Goal: Task Accomplishment & Management: Manage account settings

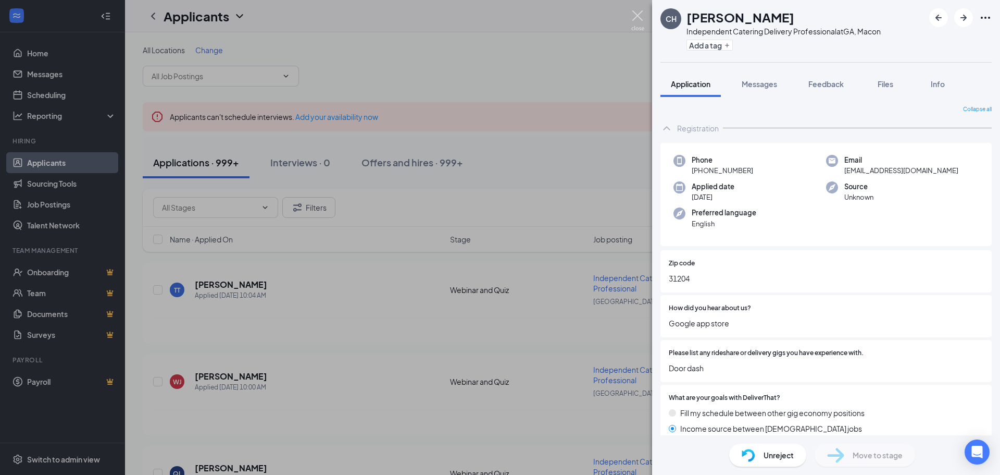
click at [641, 15] on img at bounding box center [638, 20] width 13 height 20
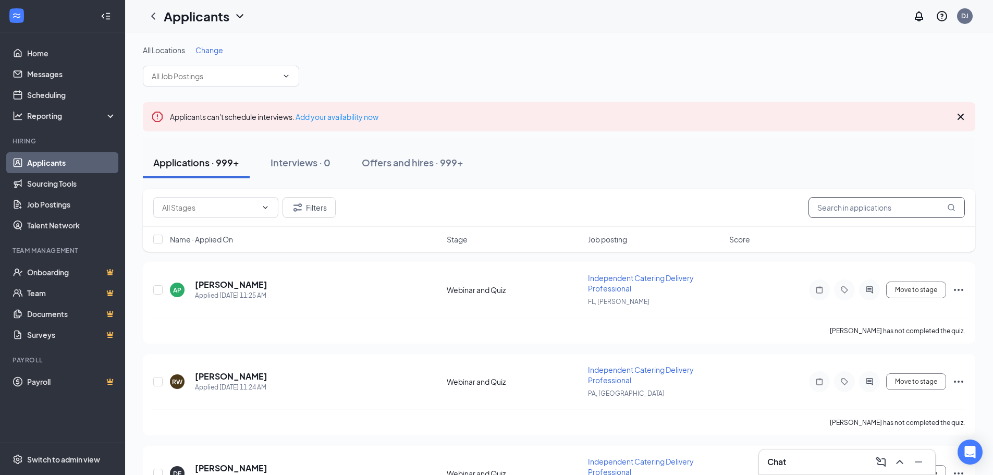
click at [835, 200] on input "text" at bounding box center [886, 207] width 156 height 21
paste input "[EMAIL_ADDRESS][DOMAIN_NAME]"
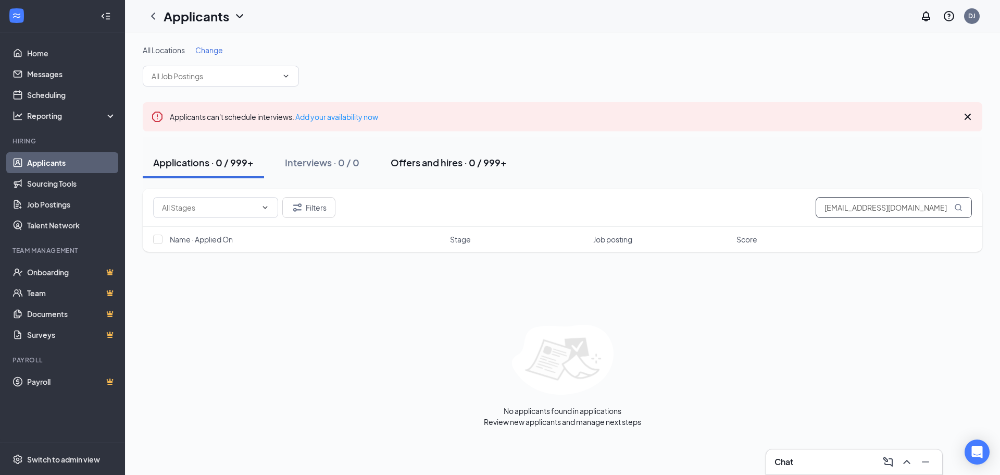
type input "[EMAIL_ADDRESS][DOMAIN_NAME]"
click at [430, 165] on div "Offers and hires · 0 / 999+" at bounding box center [449, 162] width 116 height 13
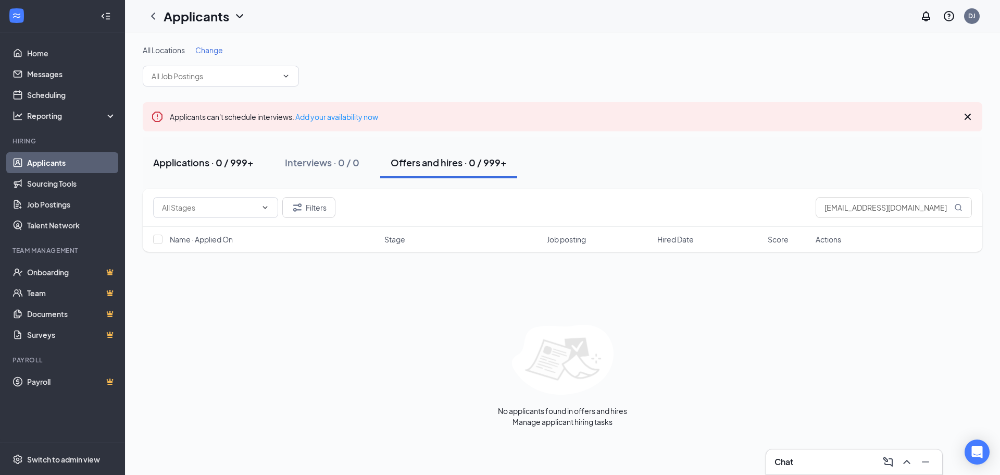
click at [206, 156] on div "Applications · 0 / 999+" at bounding box center [203, 162] width 101 height 13
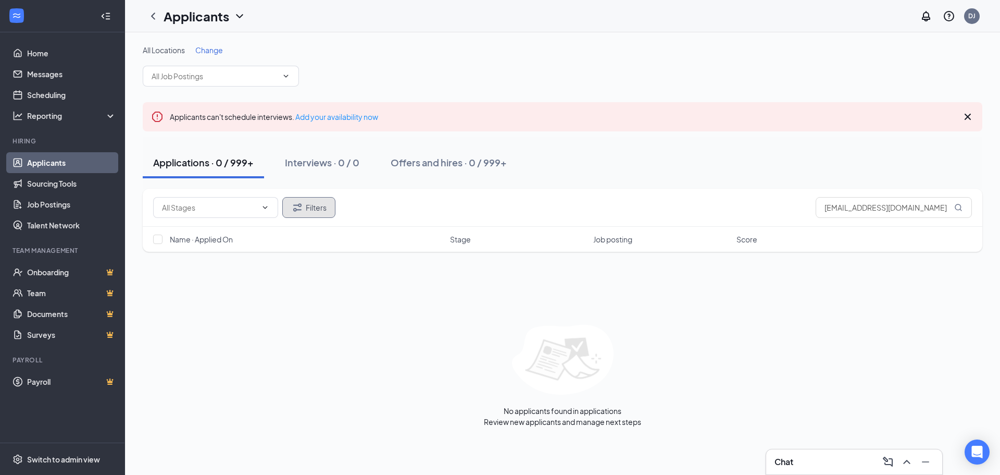
click at [318, 208] on button "Filters" at bounding box center [308, 207] width 53 height 21
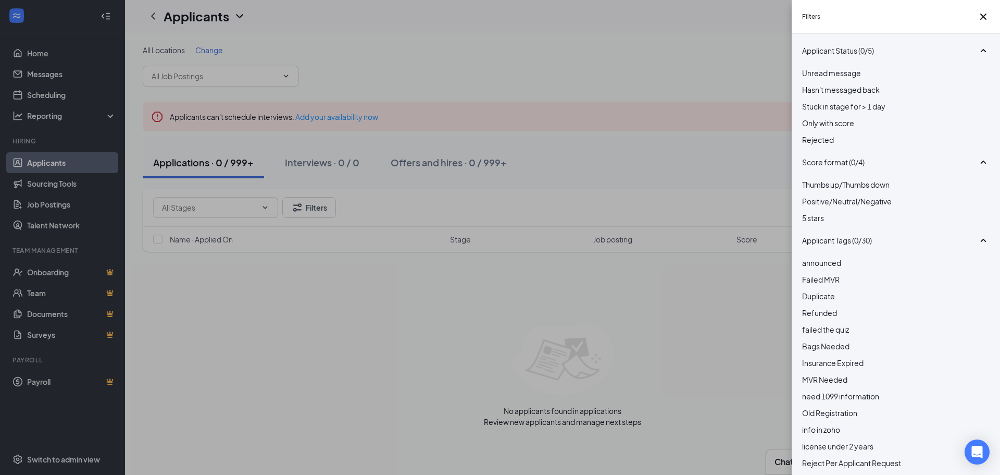
click at [811, 134] on div at bounding box center [896, 134] width 188 height 0
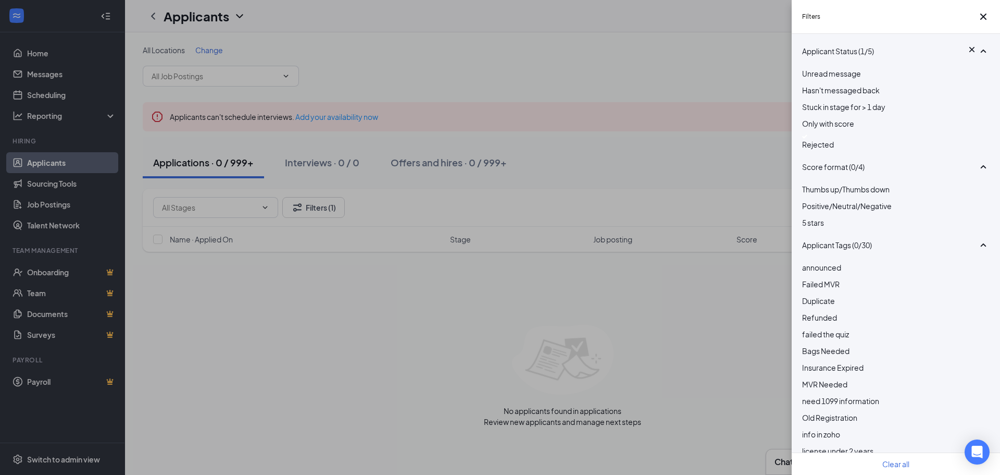
click at [320, 346] on div "Filters Applicant Status (1/5) Unread message Hasn't messaged back Stuck in sta…" at bounding box center [500, 237] width 1000 height 475
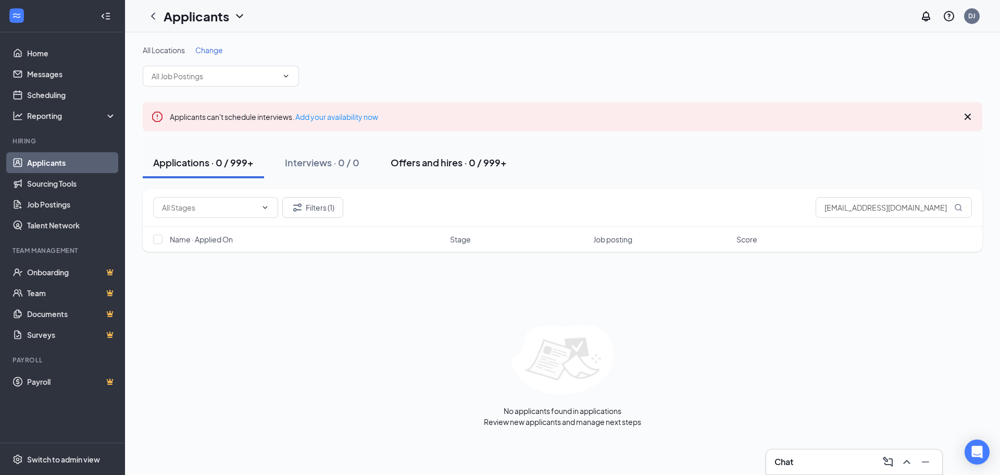
click at [423, 164] on div "Offers and hires · 0 / 999+" at bounding box center [449, 162] width 116 height 13
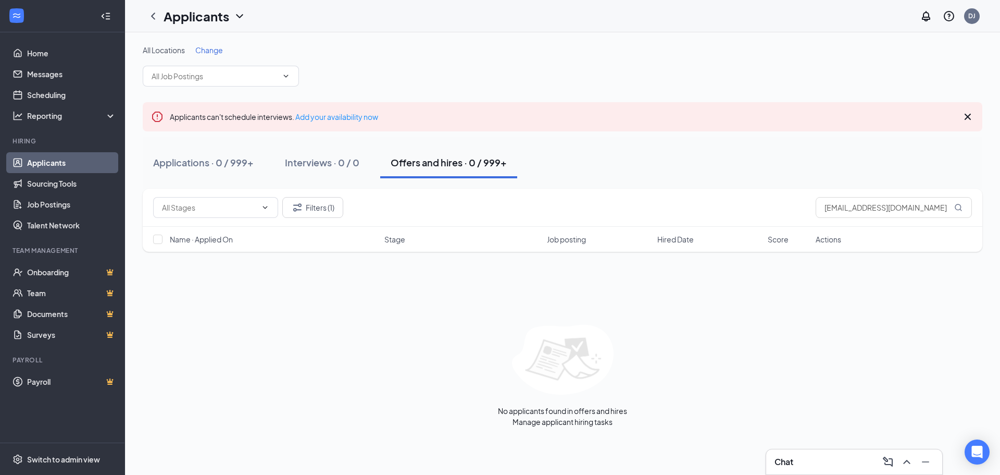
click at [237, 16] on icon "ChevronDown" at bounding box center [239, 16] width 13 height 13
click at [239, 60] on link "Archived applicants" at bounding box center [205, 55] width 70 height 10
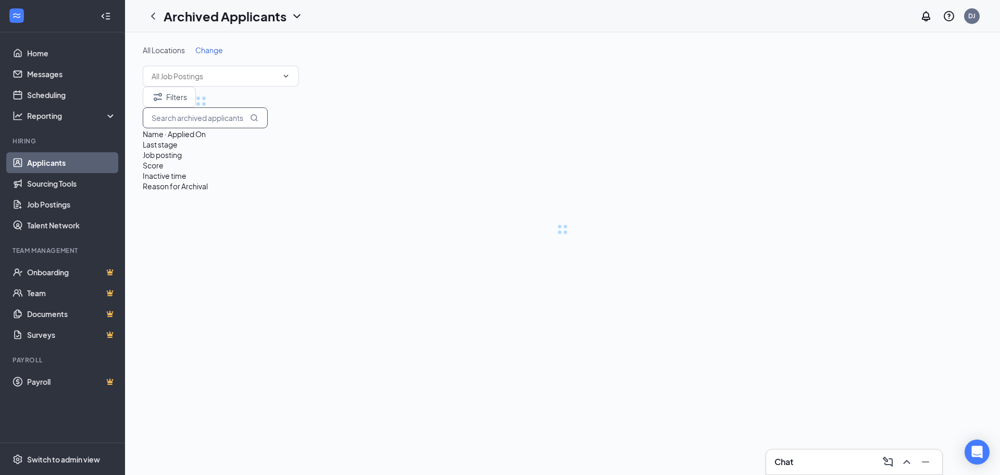
click at [268, 126] on input "text" at bounding box center [205, 117] width 125 height 21
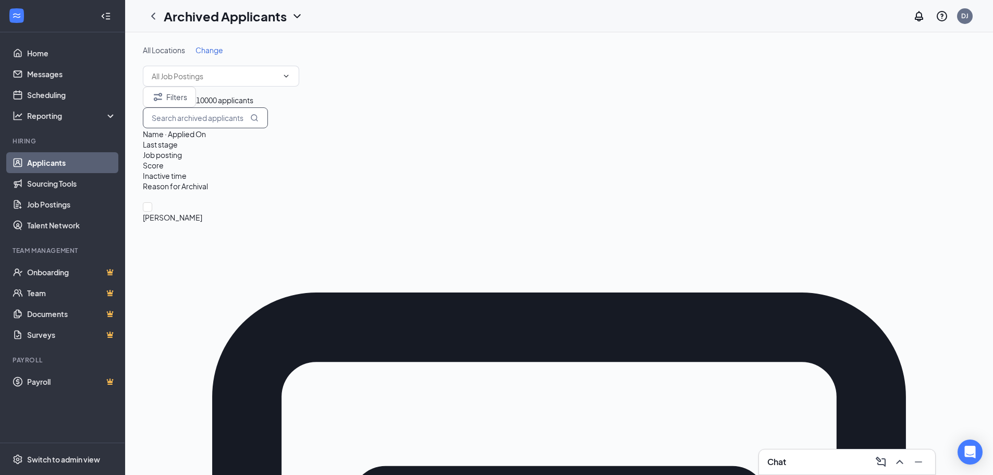
paste input "[EMAIL_ADDRESS][DOMAIN_NAME]"
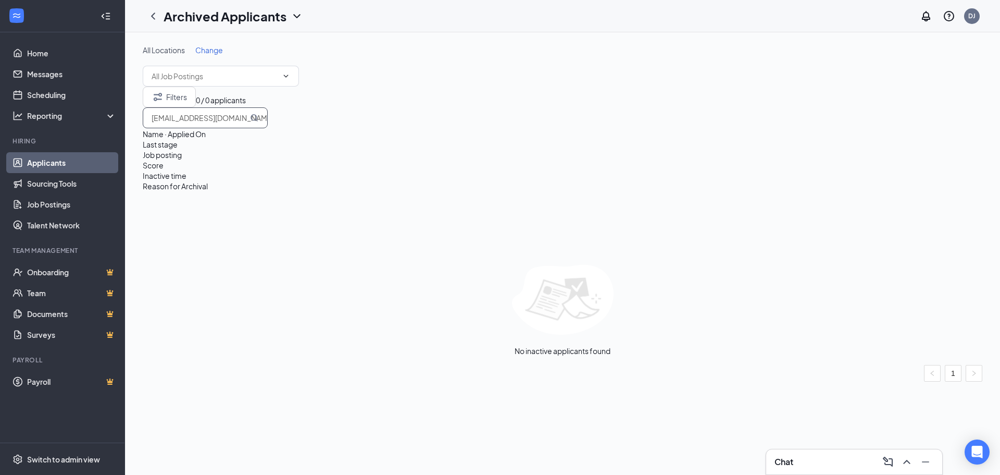
click at [268, 128] on input "[EMAIL_ADDRESS][DOMAIN_NAME]" at bounding box center [205, 117] width 125 height 21
paste input "[PERSON_NAME]"
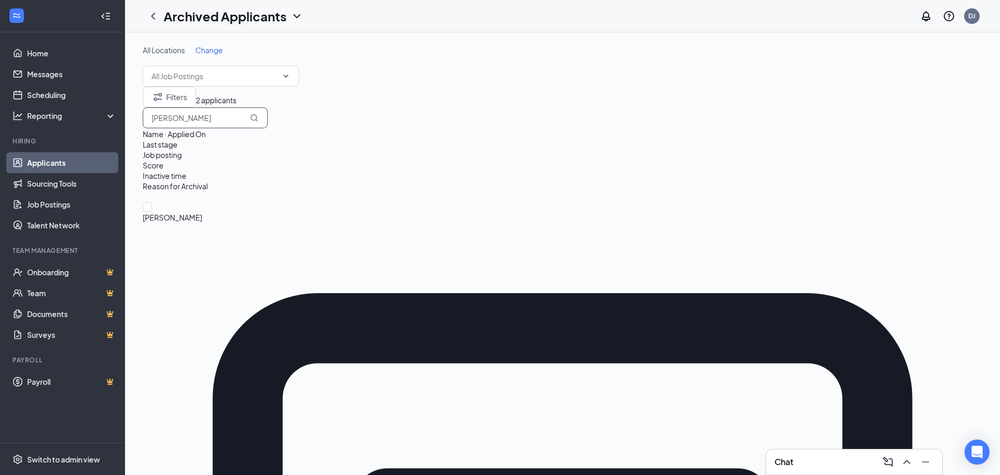
type input "[PERSON_NAME]"
click at [300, 15] on icon "ChevronDown" at bounding box center [296, 16] width 7 height 4
click at [222, 45] on link "Applicants" at bounding box center [233, 39] width 127 height 10
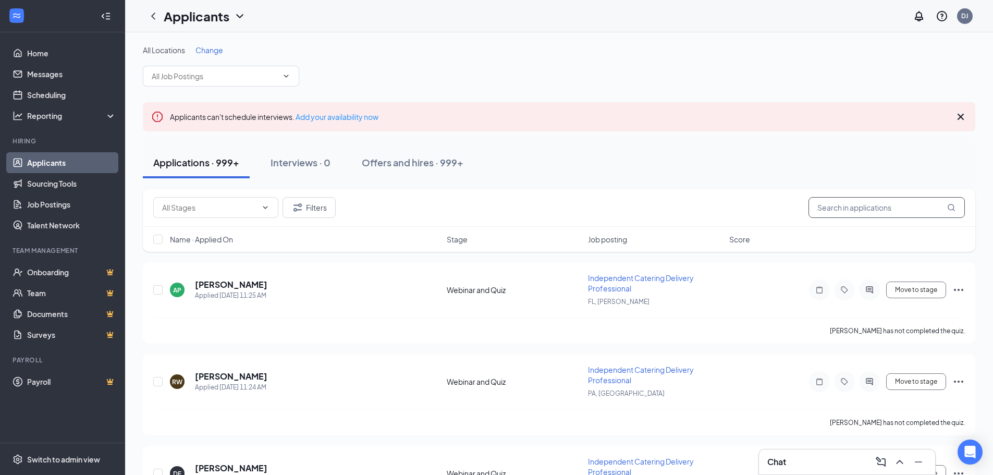
click at [825, 206] on input "text" at bounding box center [886, 207] width 156 height 21
paste input "[PERSON_NAME]"
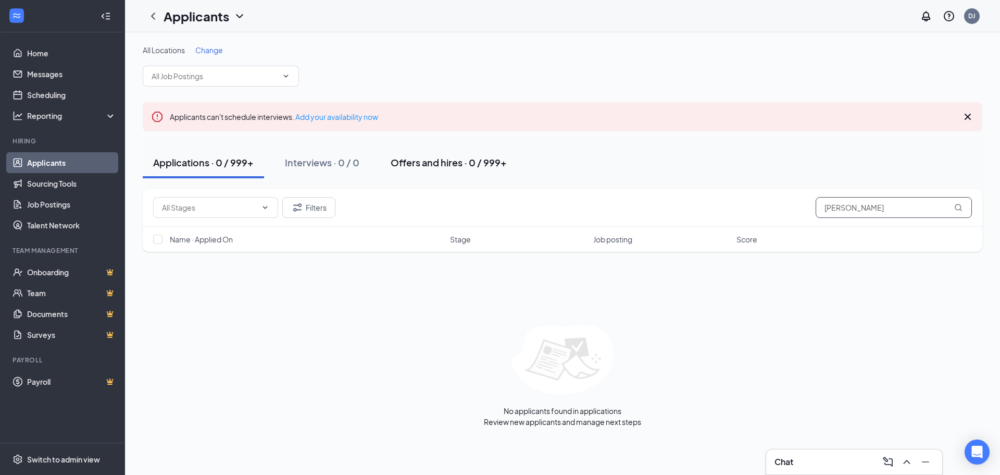
type input "[PERSON_NAME]"
click at [417, 166] on div "Offers and hires · 0 / 999+" at bounding box center [449, 162] width 116 height 13
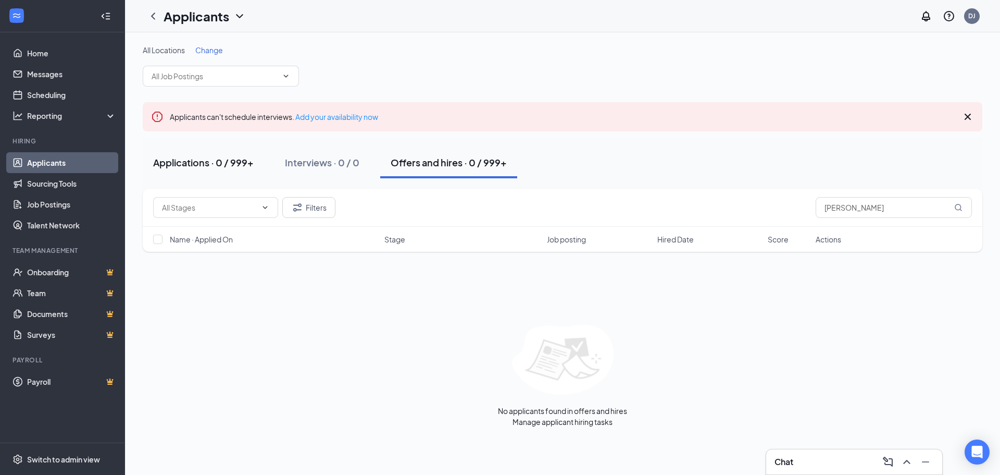
click at [187, 159] on div "Applications · 0 / 999+" at bounding box center [203, 162] width 101 height 13
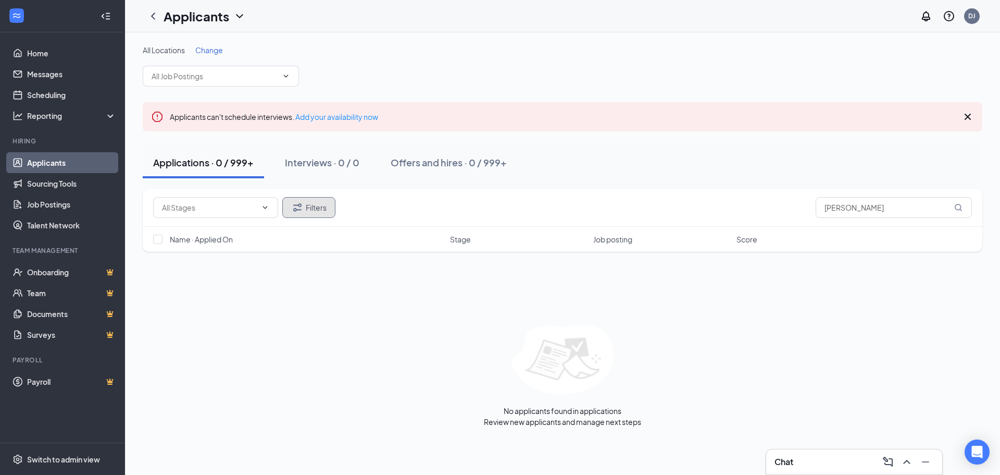
click at [313, 211] on button "Filters" at bounding box center [308, 207] width 53 height 21
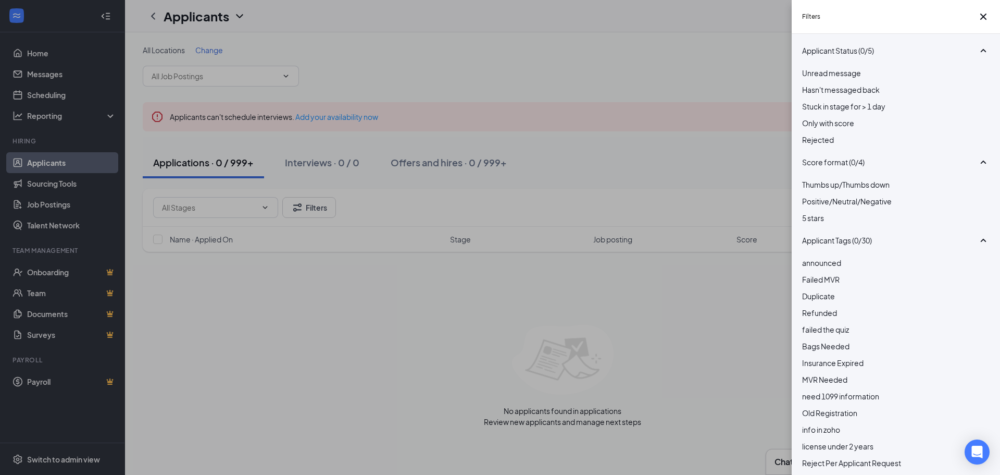
click at [805, 134] on div at bounding box center [896, 134] width 188 height 0
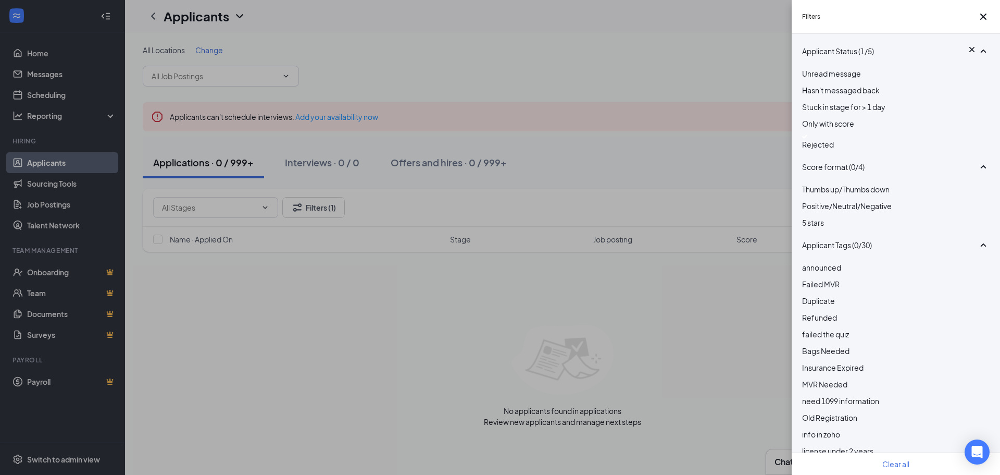
click at [374, 324] on div "Filters Applicant Status (1/5) Unread message Hasn't messaged back Stuck in sta…" at bounding box center [500, 237] width 1000 height 475
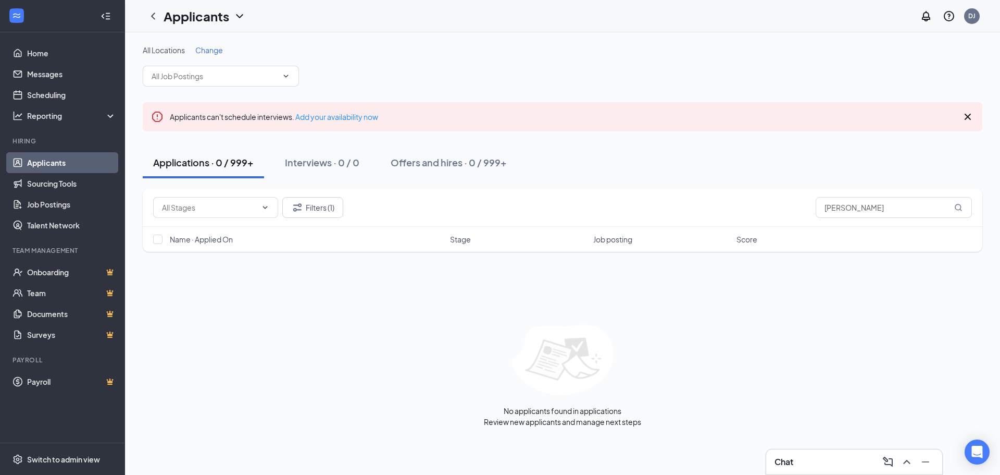
click at [237, 18] on icon "ChevronDown" at bounding box center [239, 16] width 13 height 13
click at [222, 60] on link "Archived applicants" at bounding box center [205, 55] width 70 height 10
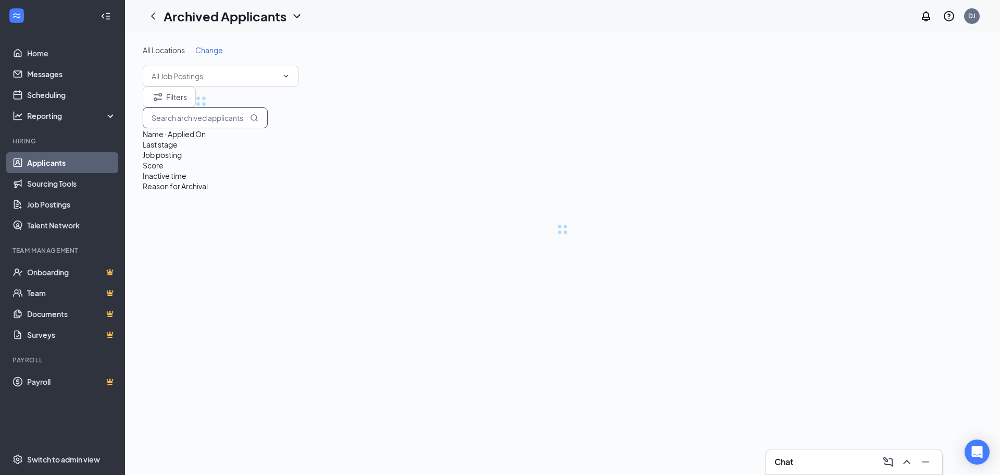
click at [268, 128] on input "text" at bounding box center [205, 117] width 125 height 21
paste input "[PERSON_NAME]"
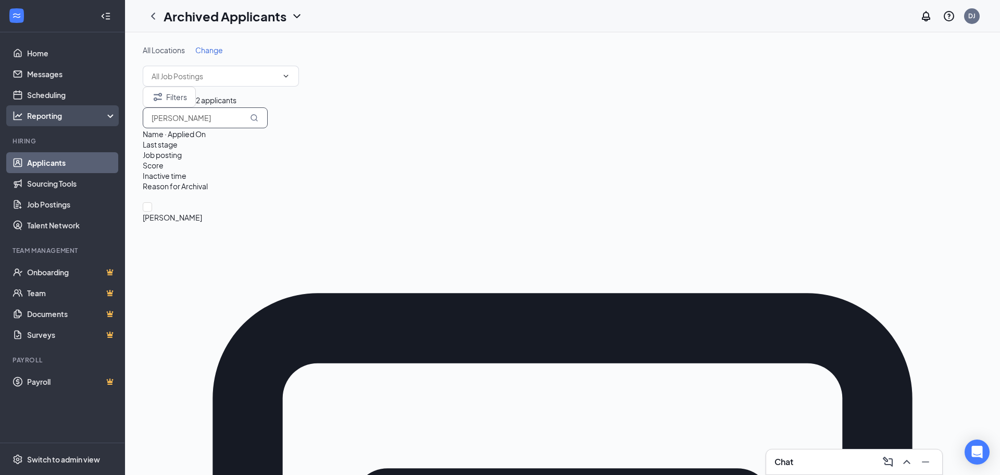
type input "[PERSON_NAME]"
click at [329, 13] on div "Archived Applicants DJ" at bounding box center [562, 16] width 875 height 32
click at [291, 14] on icon "ChevronDown" at bounding box center [297, 16] width 13 height 13
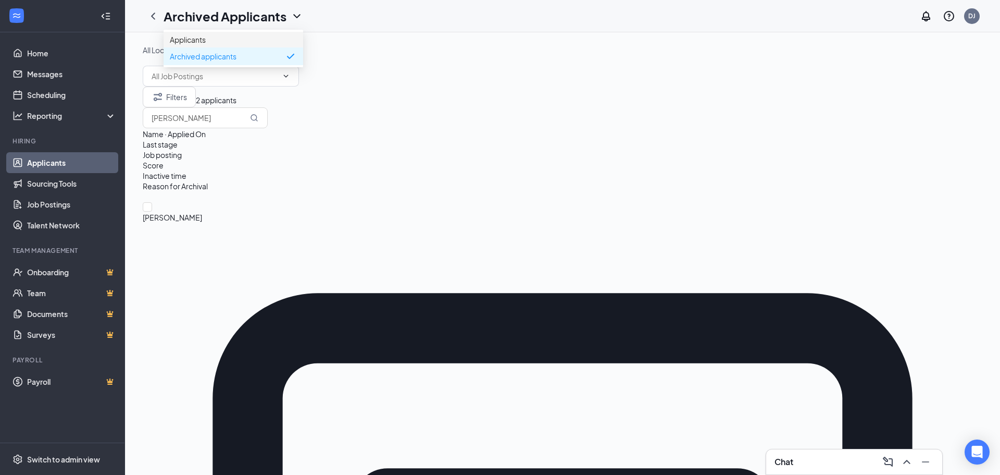
click at [217, 45] on link "Applicants" at bounding box center [233, 39] width 127 height 10
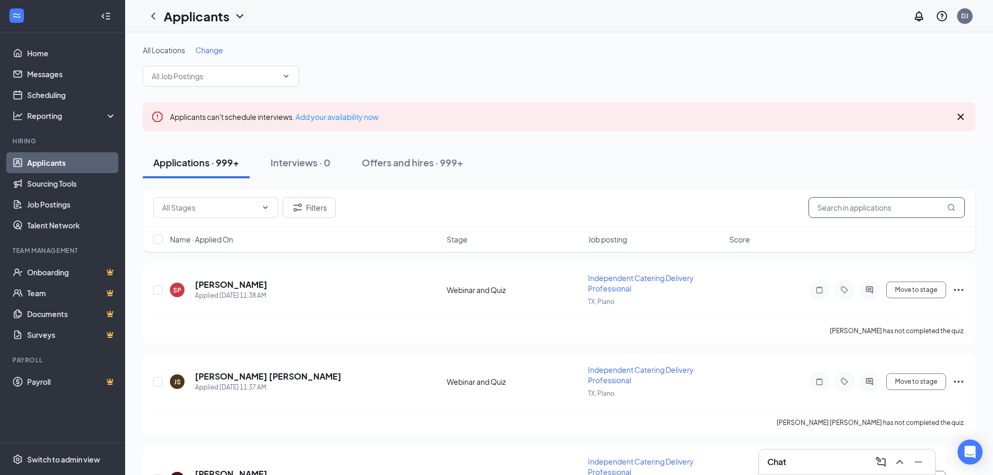
click at [846, 208] on input "text" at bounding box center [886, 207] width 156 height 21
paste input "[PERSON_NAME][EMAIL_ADDRESS][DOMAIN_NAME]"
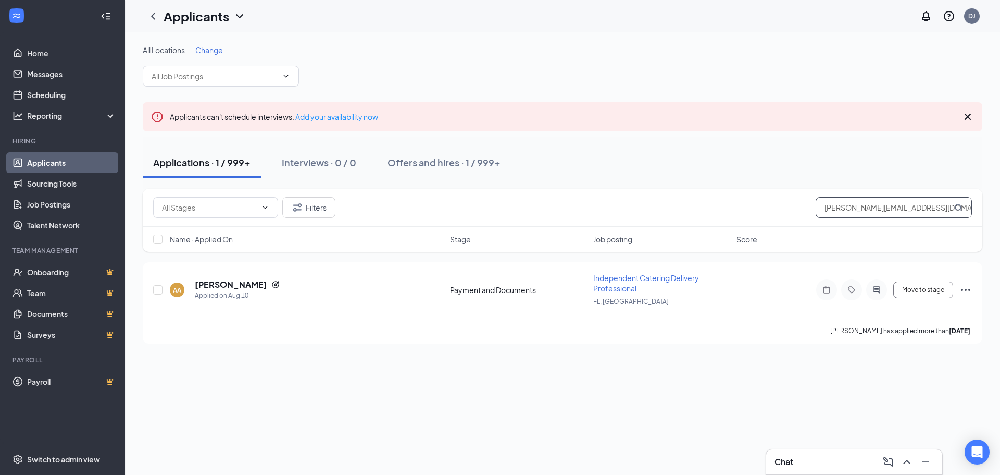
type input "[PERSON_NAME][EMAIL_ADDRESS][DOMAIN_NAME]"
click at [581, 453] on div "All Locations Change Applicants can't schedule interviews. Add your availabilit…" at bounding box center [562, 253] width 875 height 442
click at [921, 289] on button "Move to stage" at bounding box center [924, 289] width 60 height 17
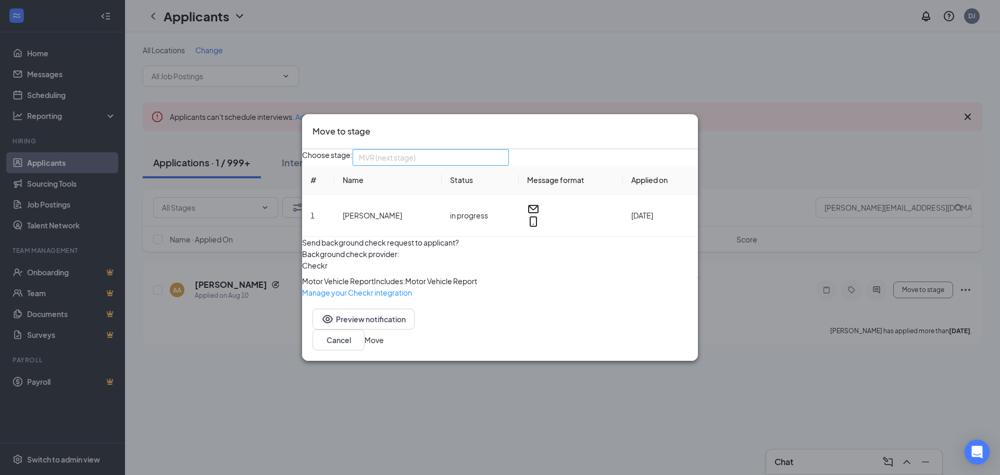
click at [503, 150] on span "MVR (next stage)" at bounding box center [431, 158] width 144 height 16
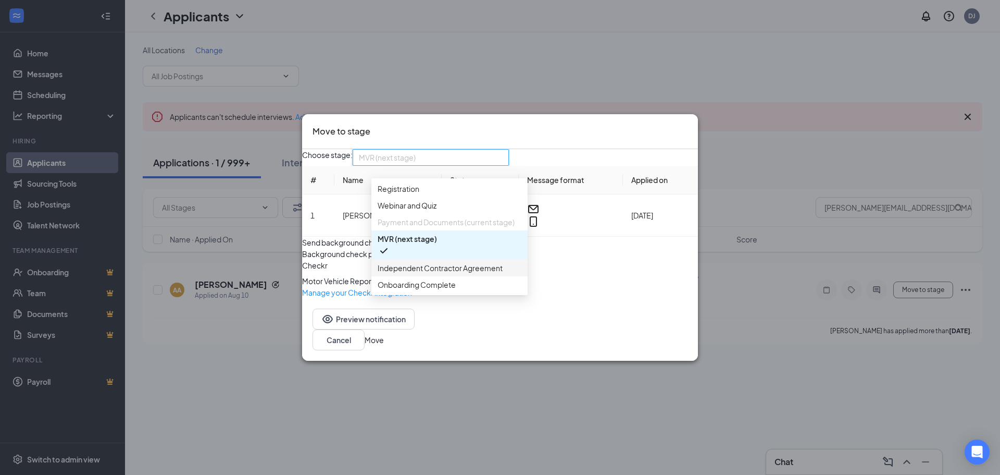
click at [450, 262] on span "Independent Contractor Agreement" at bounding box center [440, 267] width 125 height 11
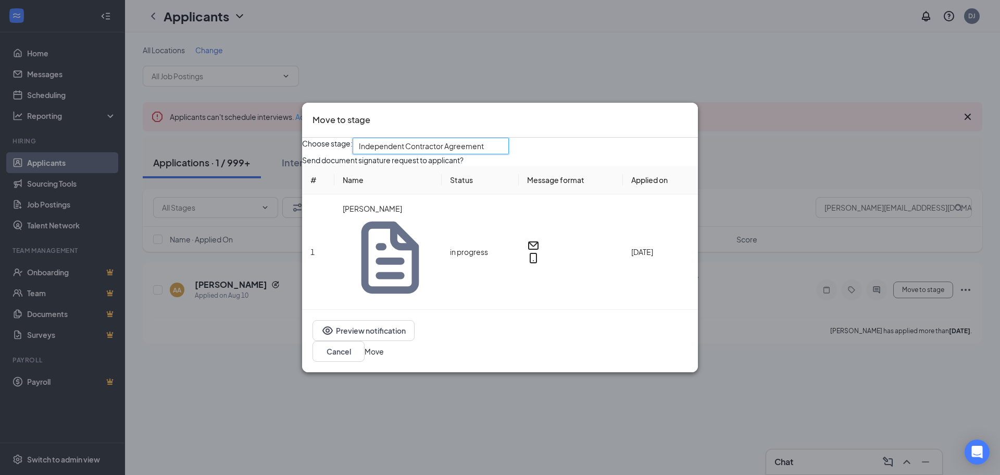
click at [384, 345] on button "Move" at bounding box center [374, 350] width 19 height 11
